Goal: Task Accomplishment & Management: Manage account settings

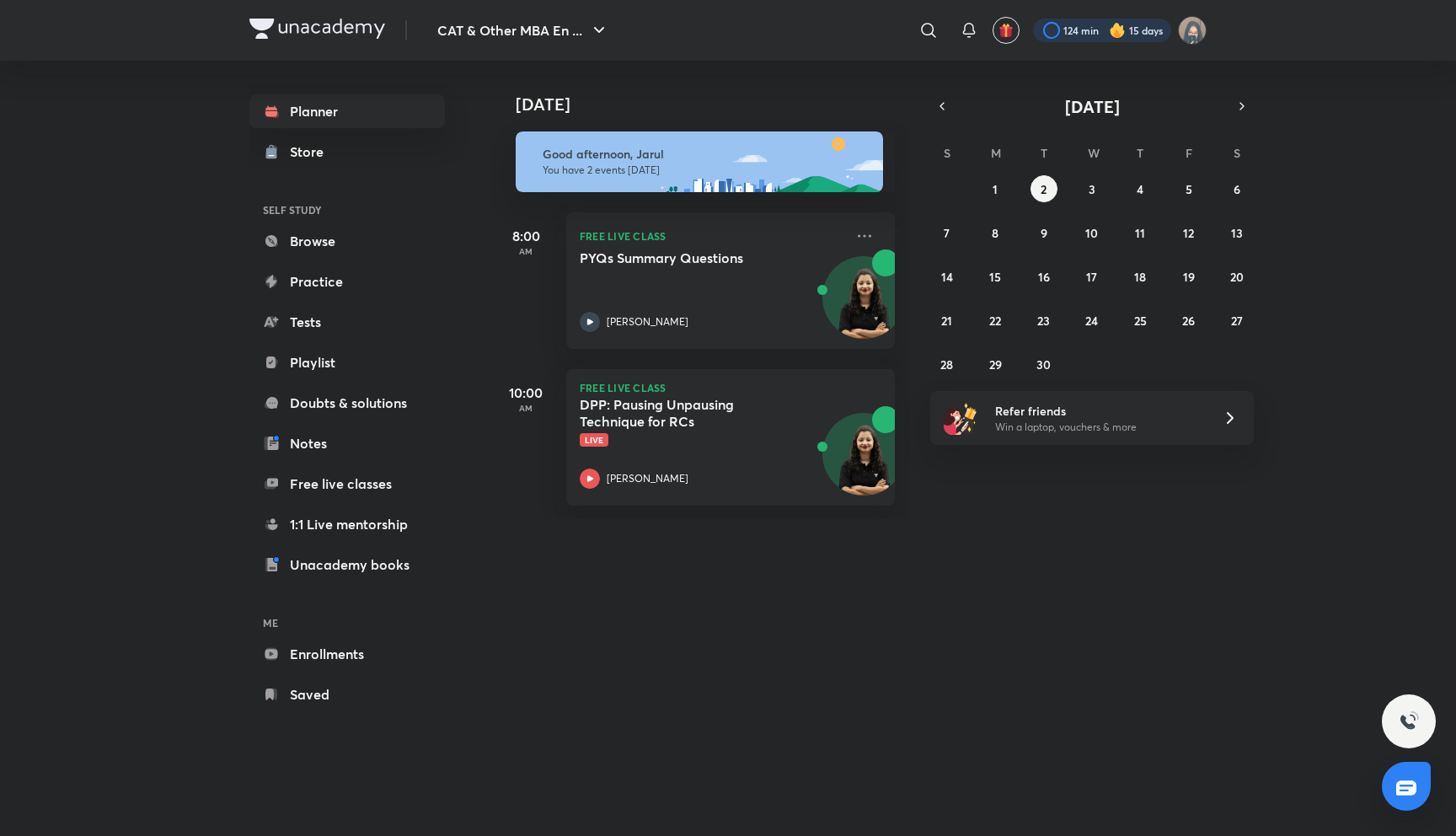
click at [1057, 30] on div at bounding box center [1101, 30] width 138 height 24
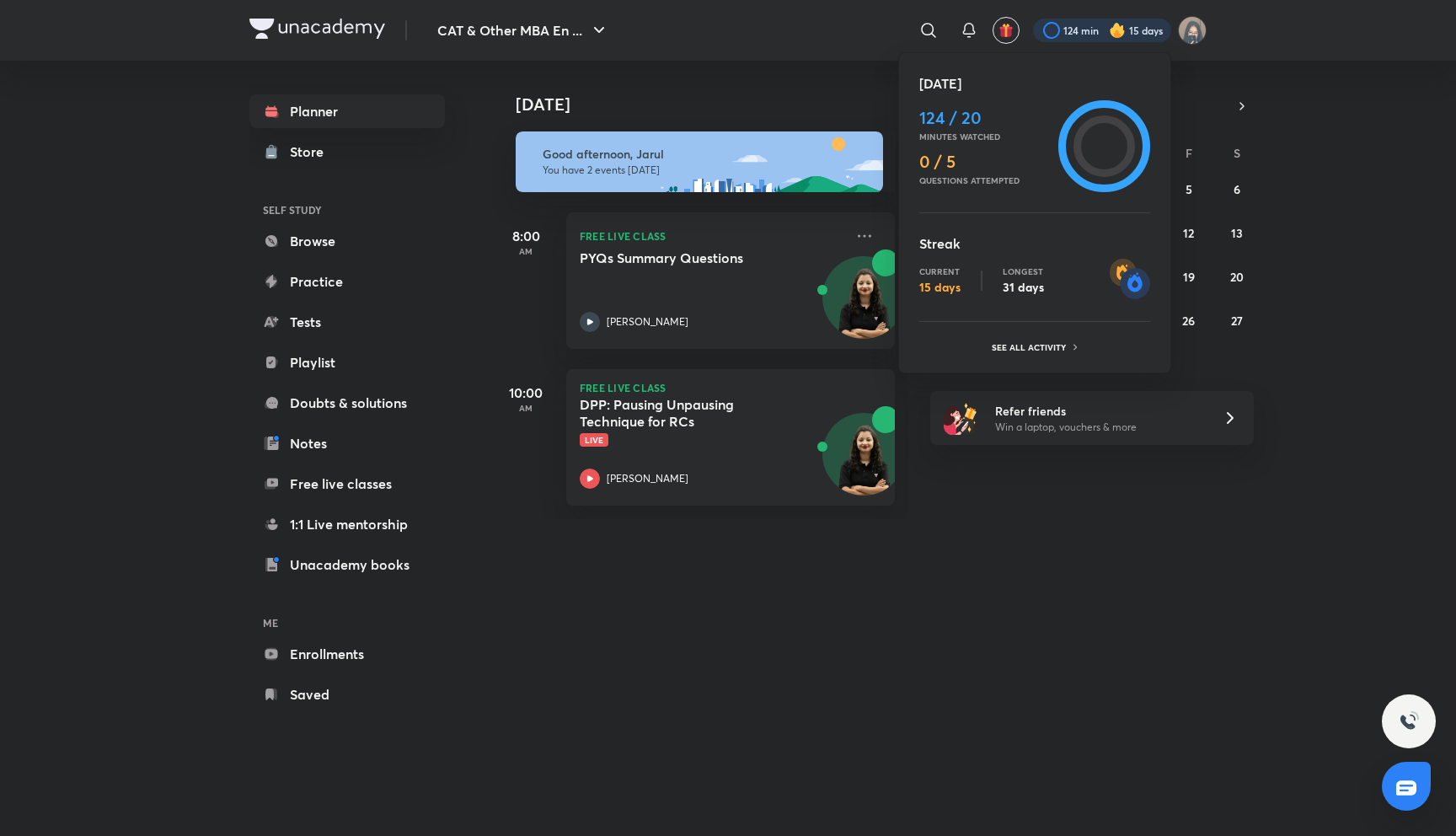
click at [1057, 30] on div at bounding box center [728, 418] width 1456 height 836
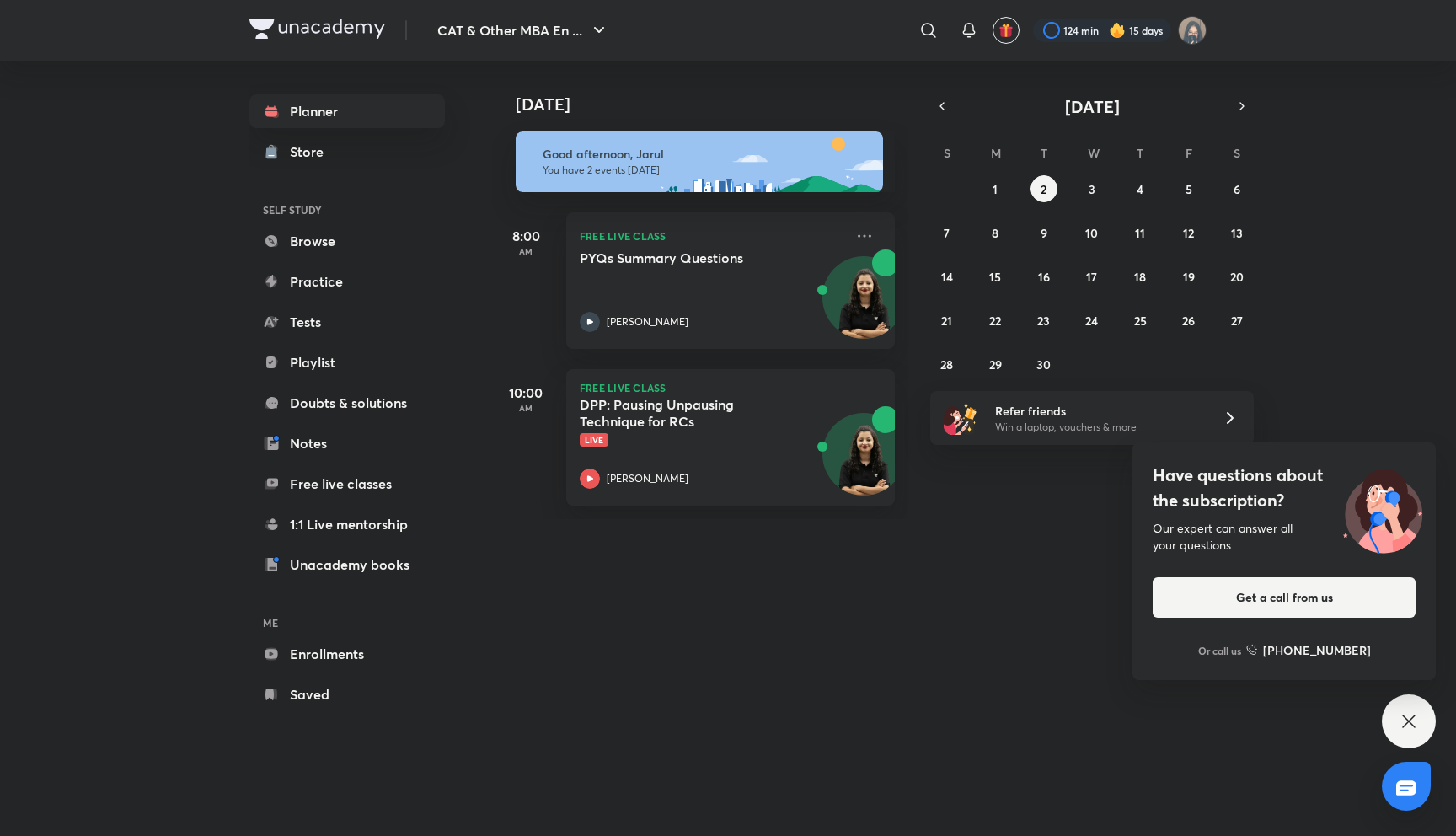
click at [1409, 722] on icon at bounding box center [1408, 721] width 20 height 20
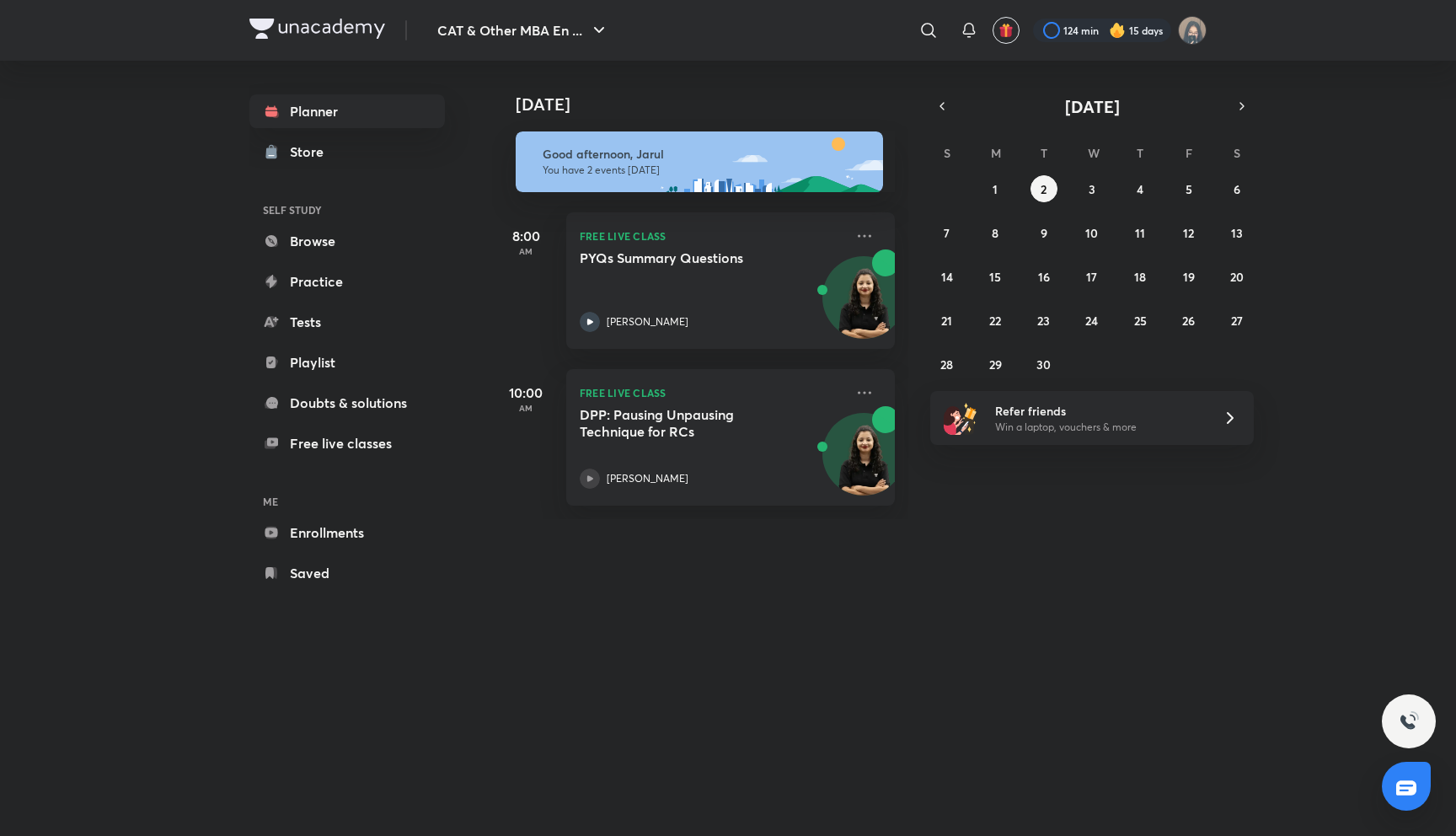
click at [162, 229] on div "CAT & Other MBA En ... ​ 124 min 15 days Planner Store SELF STUDY Browse Practi…" at bounding box center [728, 418] width 1456 height 836
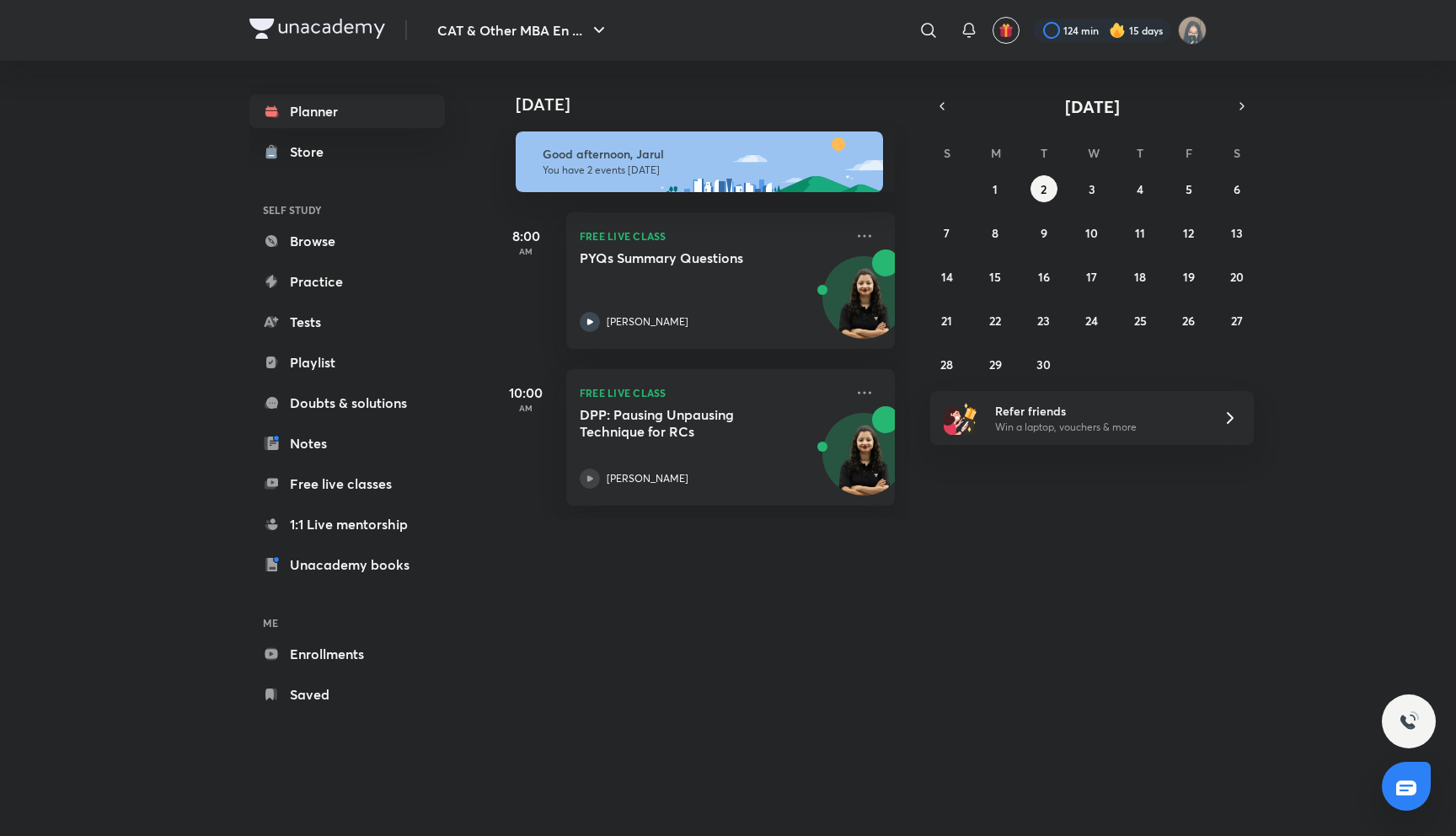
click at [732, 89] on div "[DATE]" at bounding box center [701, 87] width 420 height 54
